Goal: Task Accomplishment & Management: Complete application form

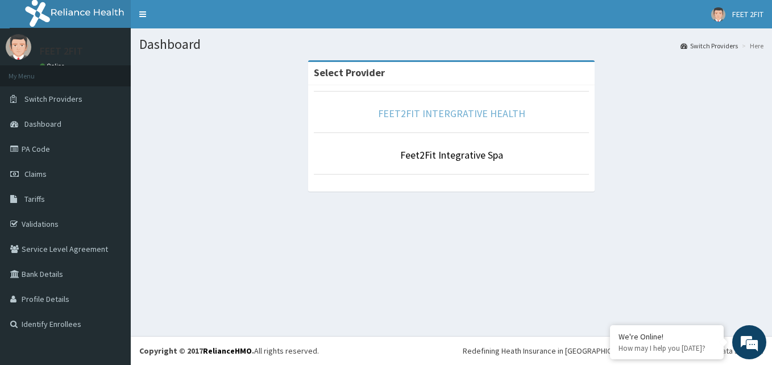
click at [502, 120] on link "FEET2FIT INTERGRATIVE HEALTH" at bounding box center [451, 113] width 147 height 13
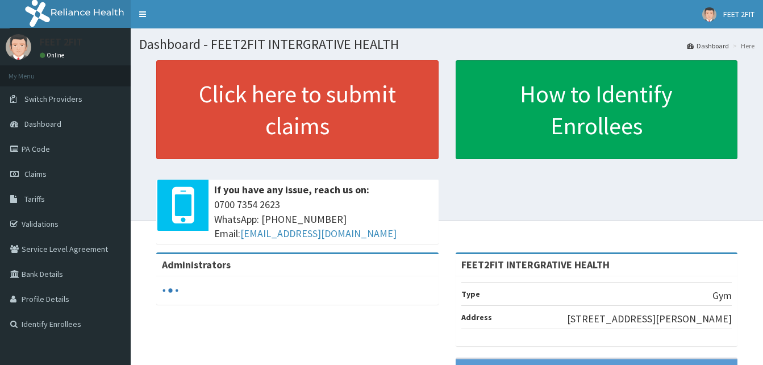
click at [411, 152] on link "Click here to submit claims" at bounding box center [297, 109] width 282 height 99
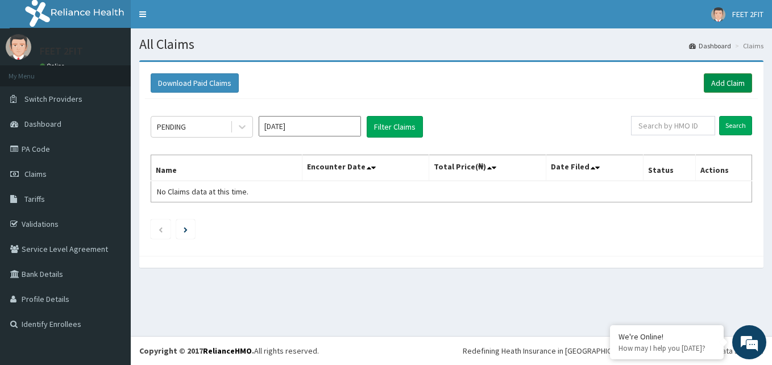
click at [713, 88] on link "Add Claim" at bounding box center [728, 82] width 48 height 19
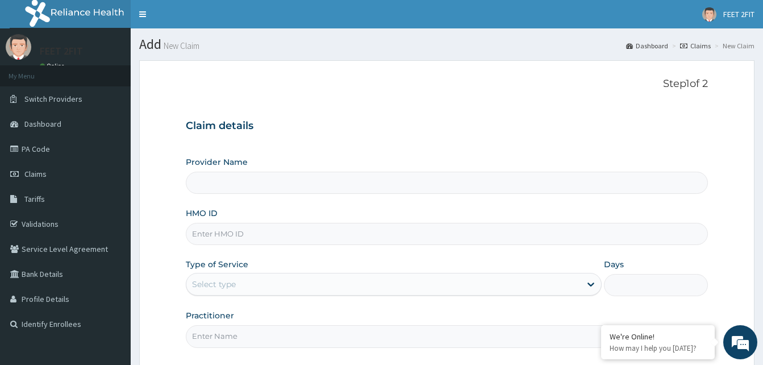
type input "FEET2FIT INTERGRATIVE HEALTH"
type input "1"
click at [388, 180] on input "FEET2FIT INTERGRATIVE HEALTH" at bounding box center [447, 183] width 522 height 22
click at [346, 231] on input "HMO ID" at bounding box center [447, 234] width 522 height 22
click at [226, 236] on input "BEE/100/13A" at bounding box center [447, 234] width 522 height 22
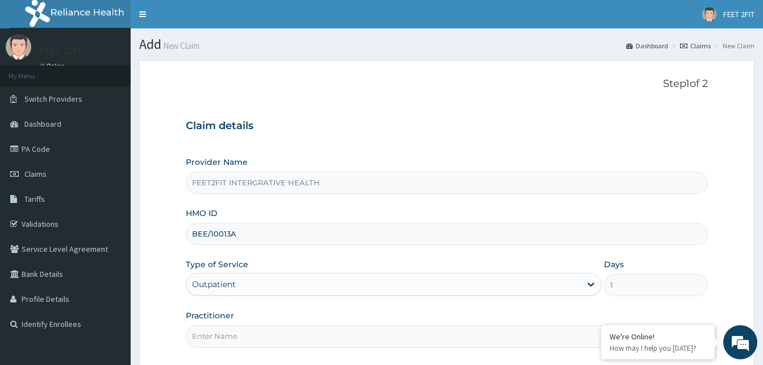
click at [230, 231] on input "BEE/10013A" at bounding box center [447, 234] width 522 height 22
type input "BEE/10013/A"
click at [293, 284] on div "Outpatient" at bounding box center [394, 284] width 416 height 23
click at [260, 334] on input "Practitioner" at bounding box center [447, 336] width 522 height 22
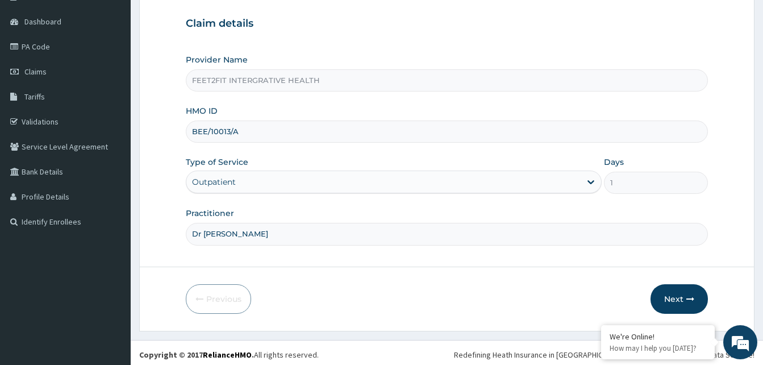
scroll to position [106, 0]
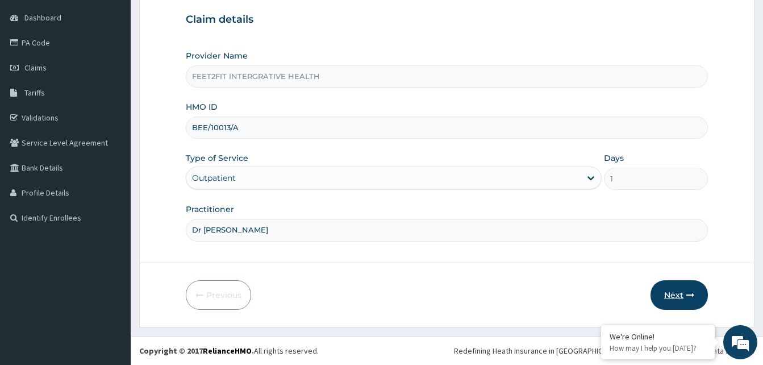
type input "Dr Falabi"
click at [665, 296] on button "Next" at bounding box center [679, 295] width 57 height 30
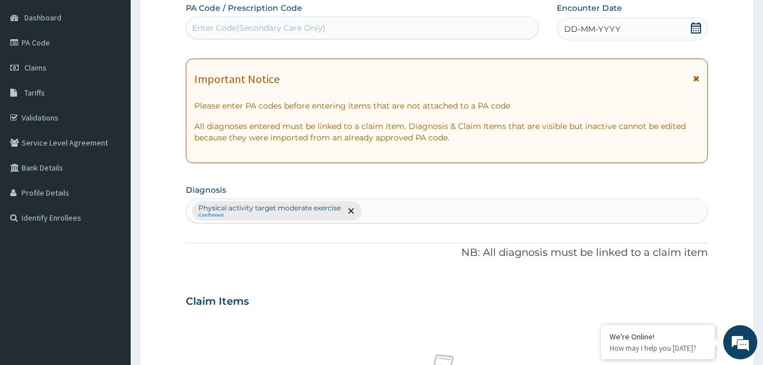
click at [391, 27] on div "Enter Code(Secondary Care Only)" at bounding box center [362, 28] width 352 height 18
type input "PA/ED6827"
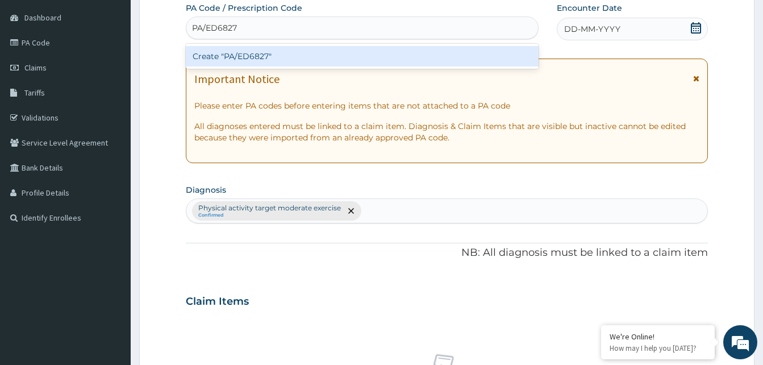
click at [389, 57] on div "Create "PA/ED6827"" at bounding box center [362, 56] width 353 height 20
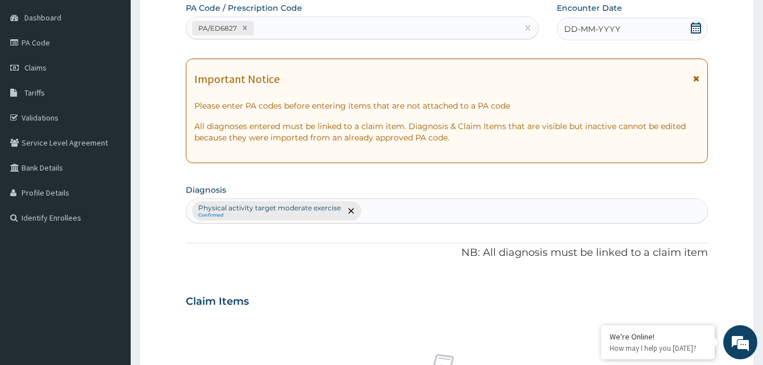
click at [590, 31] on span "DD-MM-YYYY" at bounding box center [592, 28] width 56 height 11
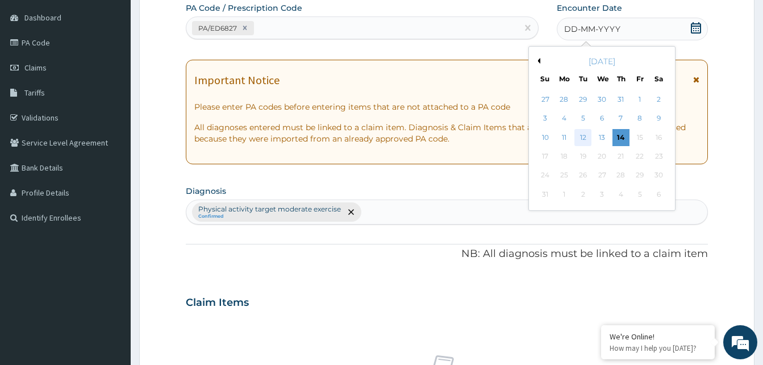
click at [586, 135] on div "12" at bounding box center [583, 137] width 17 height 17
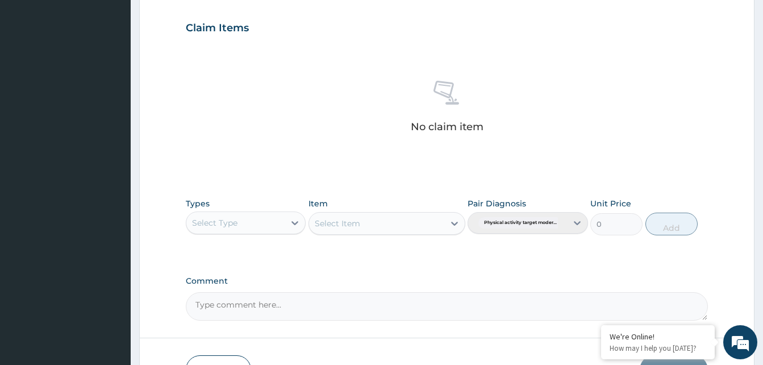
scroll to position [455, 0]
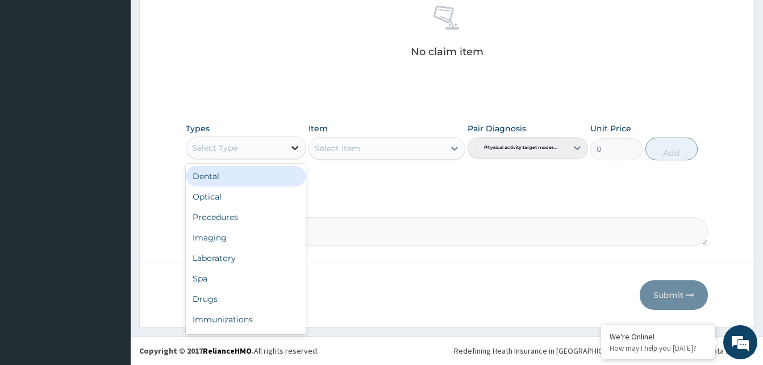
click at [296, 146] on icon at bounding box center [294, 147] width 11 height 11
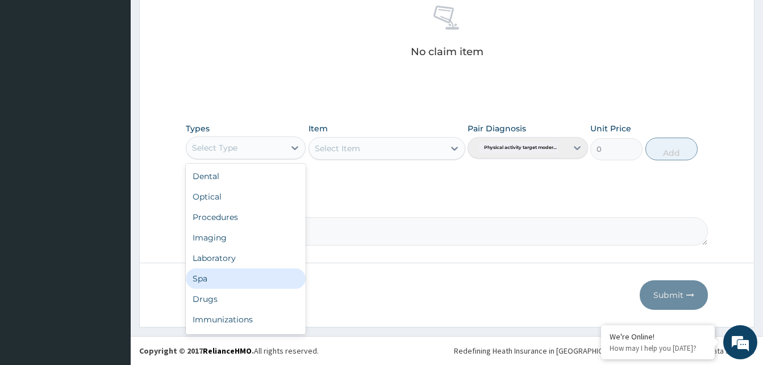
scroll to position [39, 0]
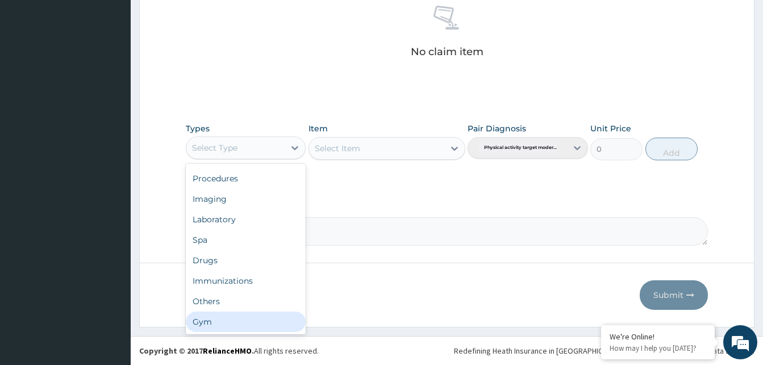
click at [247, 327] on div "Gym" at bounding box center [246, 321] width 120 height 20
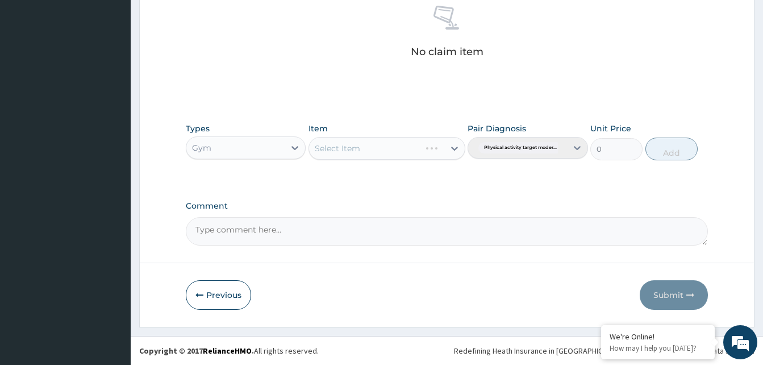
click at [356, 151] on div "Select Item" at bounding box center [387, 148] width 157 height 23
click at [382, 148] on div "Select Item" at bounding box center [376, 148] width 135 height 18
click at [370, 179] on div "Gym" at bounding box center [387, 177] width 157 height 20
click at [665, 153] on button "Add" at bounding box center [672, 149] width 52 height 23
type input "0"
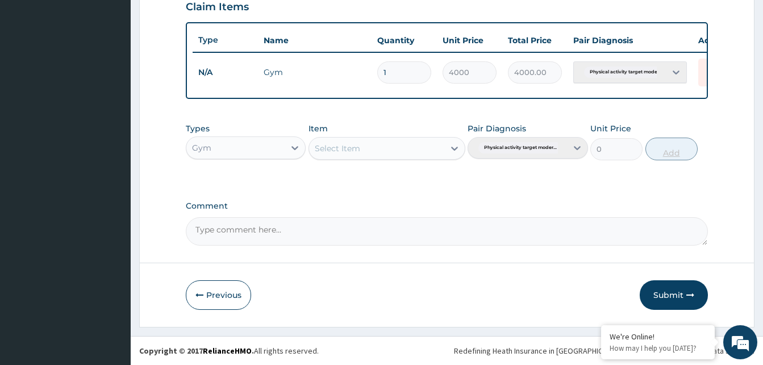
scroll to position [409, 0]
click at [463, 230] on textarea "Comment" at bounding box center [447, 231] width 522 height 28
type textarea "12/08/2025"
click at [670, 299] on button "Submit" at bounding box center [674, 295] width 68 height 30
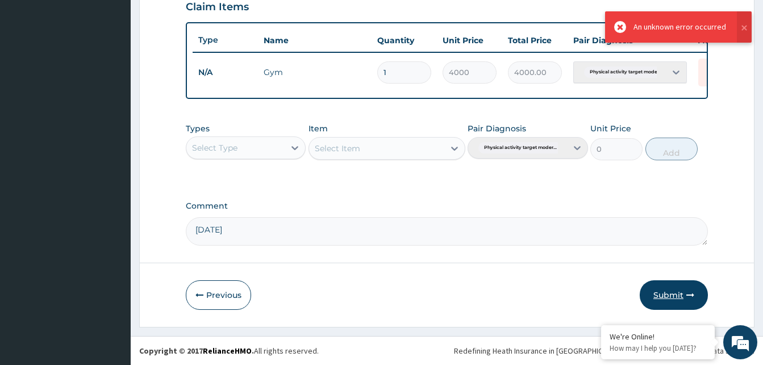
click at [678, 294] on button "Submit" at bounding box center [674, 295] width 68 height 30
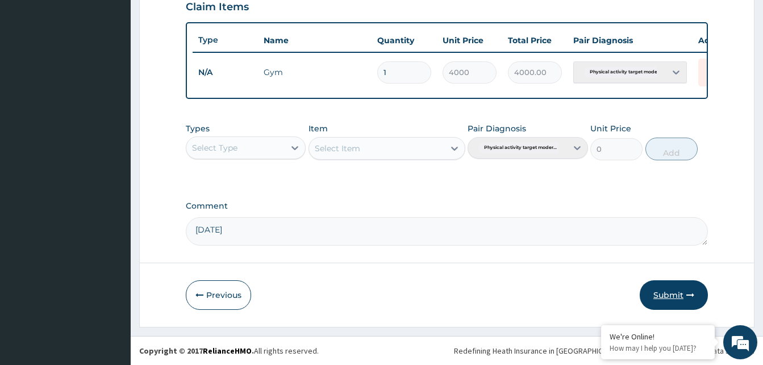
click at [651, 290] on button "Submit" at bounding box center [674, 295] width 68 height 30
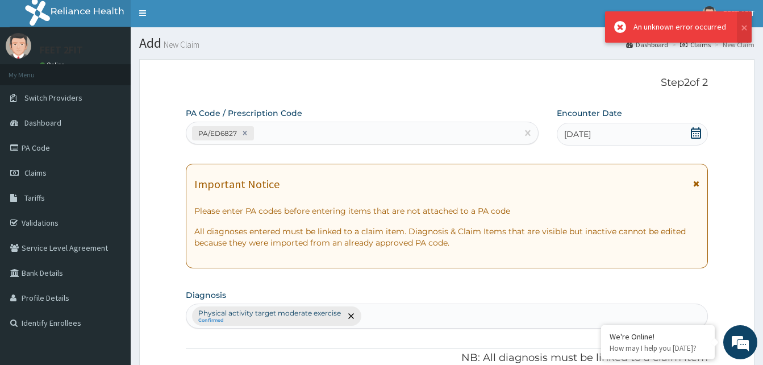
scroll to position [0, 0]
